Goal: Check status: Check status

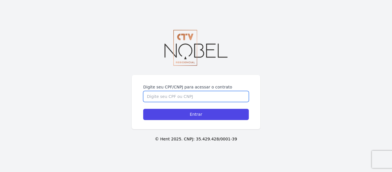
click at [206, 91] on input "Digite seu CPF/CNPJ para acessar o contrato" at bounding box center [196, 96] width 106 height 11
type input "15191342747"
click at [143, 109] on input "Entrar" at bounding box center [196, 114] width 106 height 11
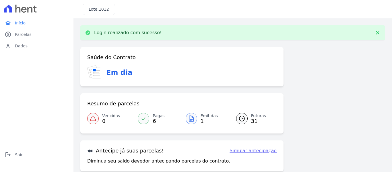
click at [197, 119] on link "Emitidas 1" at bounding box center [205, 119] width 47 height 16
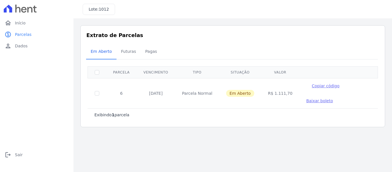
click at [312, 86] on span "Copiar código" at bounding box center [326, 86] width 28 height 5
click at [23, 36] on span "Parcelas" at bounding box center [23, 35] width 17 height 6
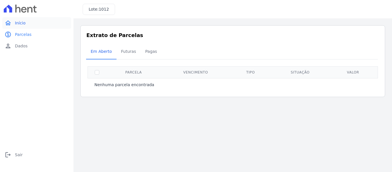
click at [24, 24] on span "Início" at bounding box center [20, 23] width 11 height 6
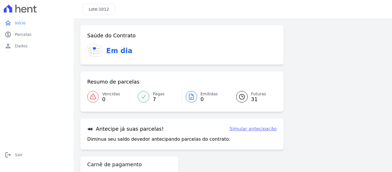
click at [145, 97] on icon at bounding box center [144, 97] width 6 height 6
